Goal: Task Accomplishment & Management: Manage account settings

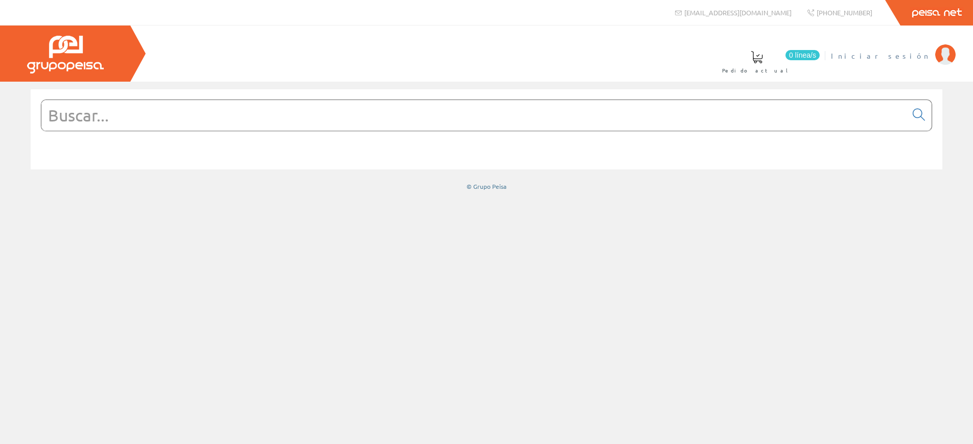
click at [899, 54] on span "Iniciar sesión" at bounding box center [880, 56] width 99 height 10
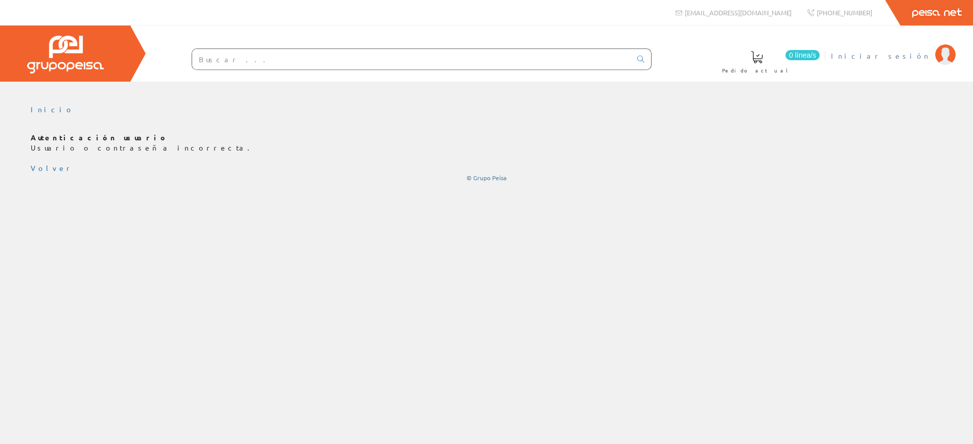
click at [903, 56] on span "Iniciar sesión" at bounding box center [880, 56] width 99 height 10
click at [908, 54] on span "Iniciar sesión" at bounding box center [880, 56] width 99 height 10
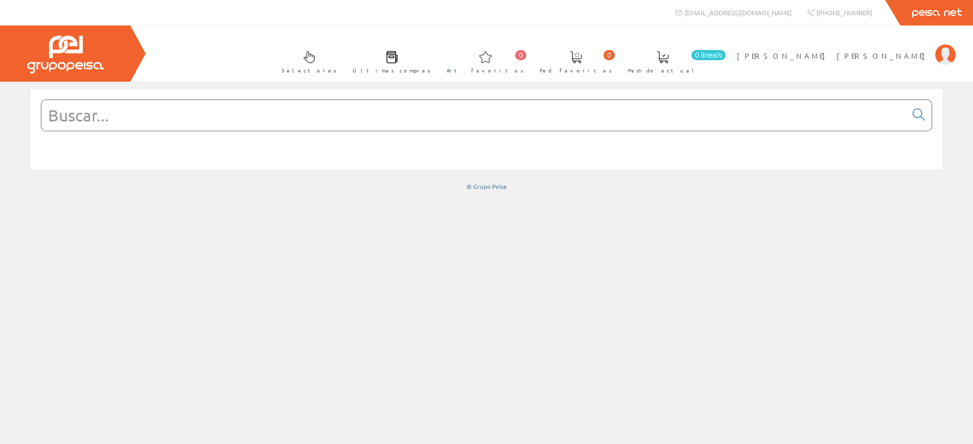
click at [398, 57] on span at bounding box center [392, 57] width 12 height 12
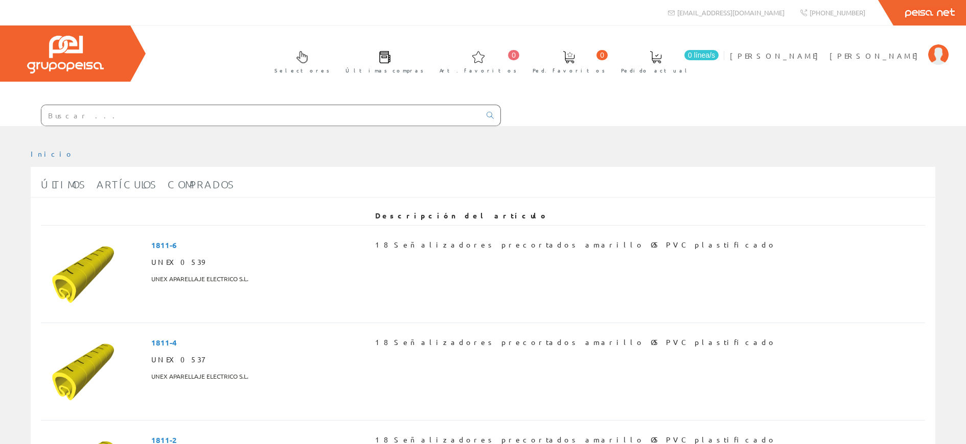
click at [429, 64] on link "Últimas compras" at bounding box center [381, 60] width 93 height 37
click at [876, 57] on span "[PERSON_NAME] [PERSON_NAME]" at bounding box center [826, 56] width 193 height 10
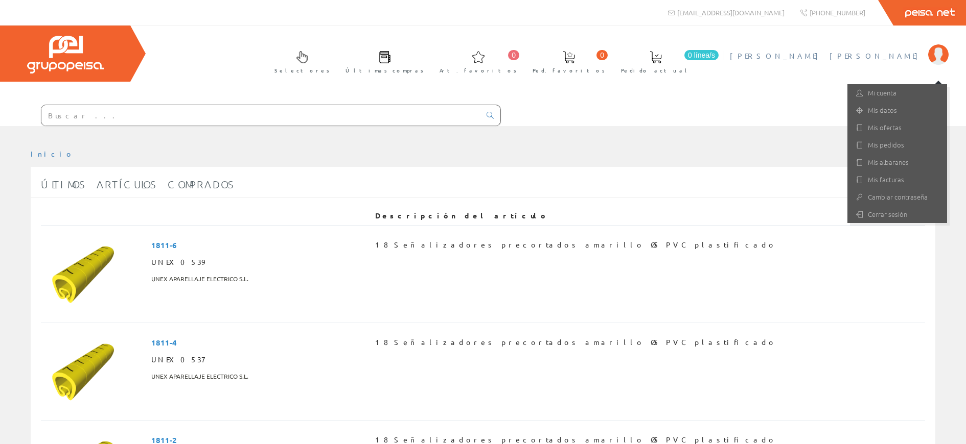
click at [936, 55] on img at bounding box center [938, 54] width 20 height 20
click at [899, 162] on link "Mis albaranes" at bounding box center [897, 162] width 100 height 17
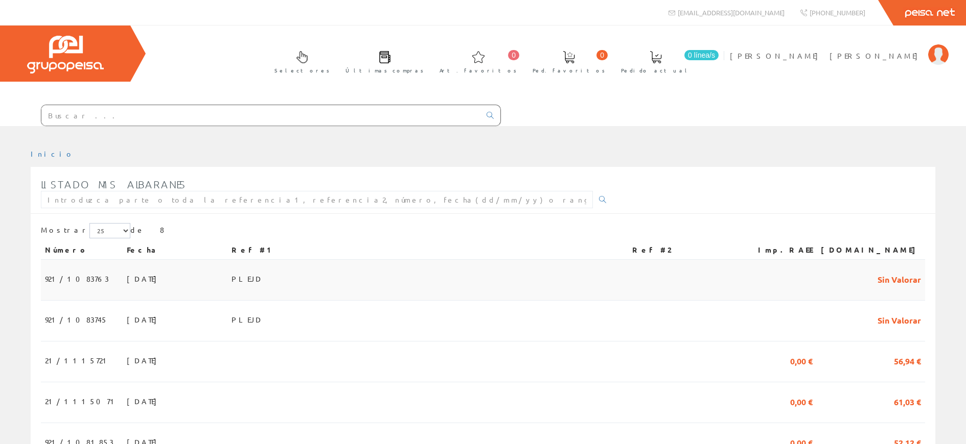
click at [263, 277] on span "PLEJD" at bounding box center [246, 278] width 31 height 17
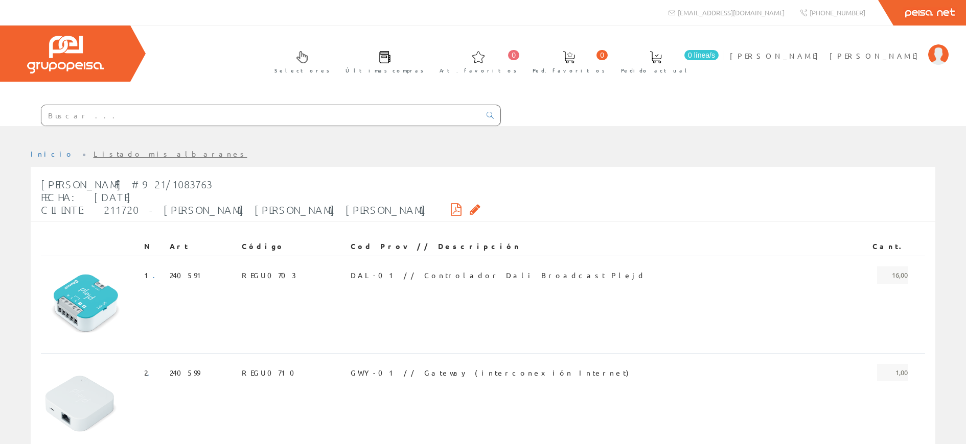
click at [451, 208] on icon at bounding box center [456, 209] width 11 height 7
click at [944, 57] on img at bounding box center [938, 54] width 20 height 20
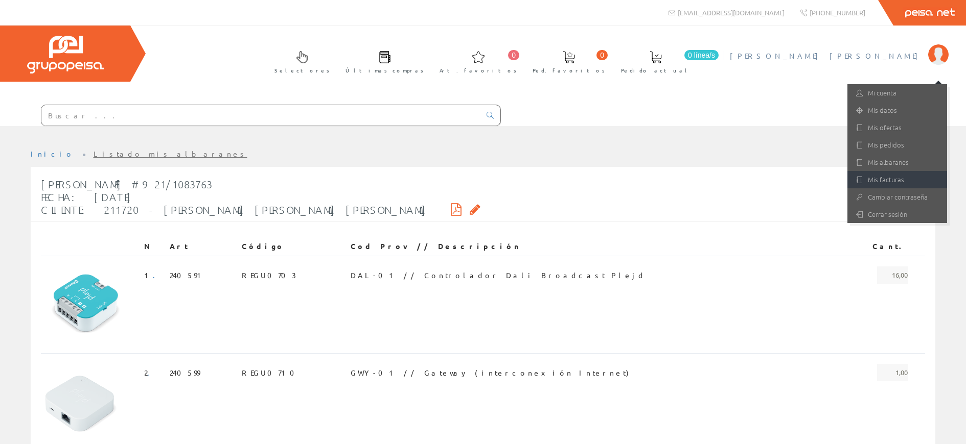
click at [894, 179] on link "Mis facturas" at bounding box center [897, 179] width 100 height 17
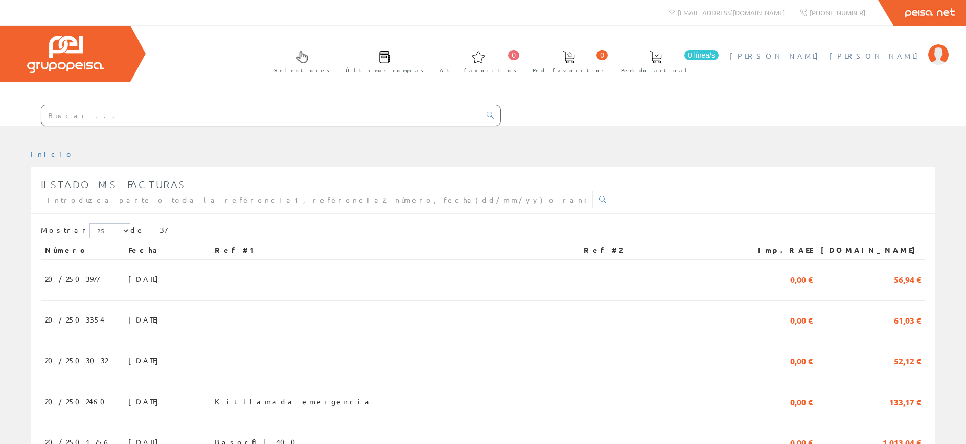
click at [936, 53] on img at bounding box center [938, 54] width 20 height 20
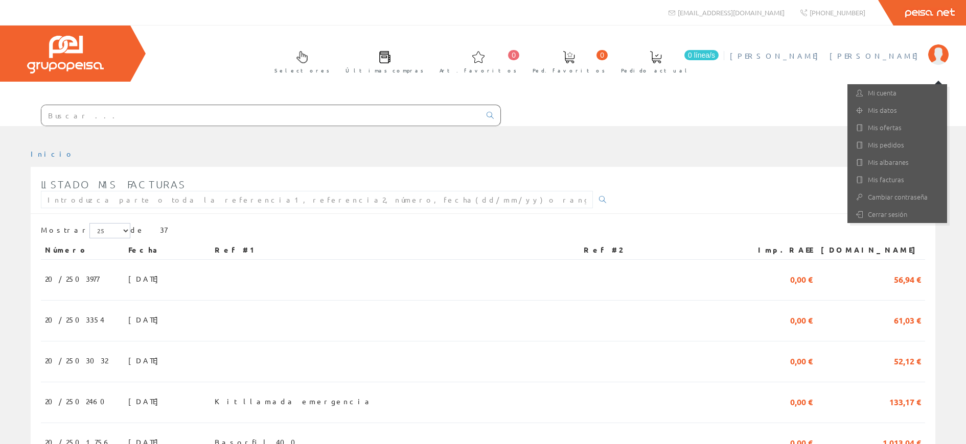
scroll to position [3, 0]
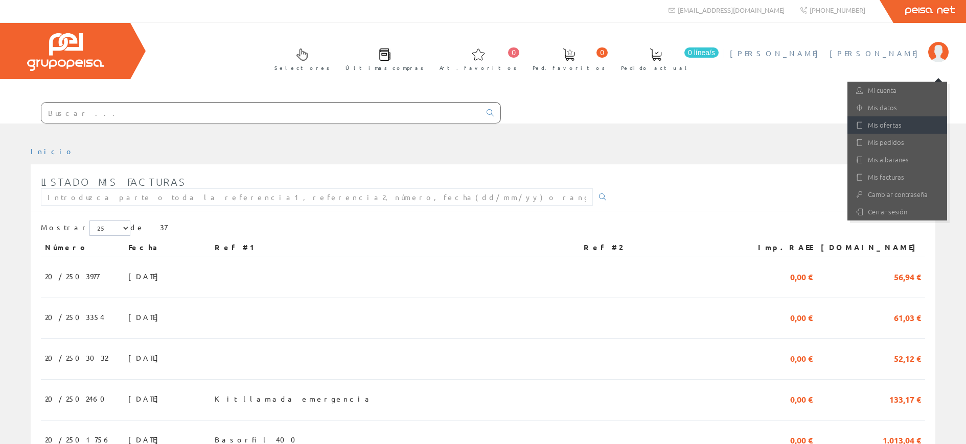
click at [894, 122] on link "Mis ofertas" at bounding box center [897, 124] width 100 height 17
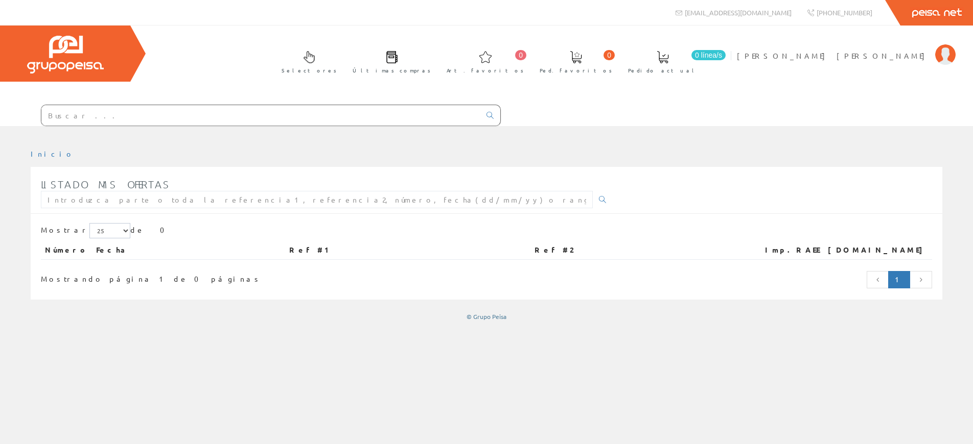
click at [598, 337] on div "Inicio" at bounding box center [486, 285] width 973 height 318
